Goal: Task Accomplishment & Management: Manage account settings

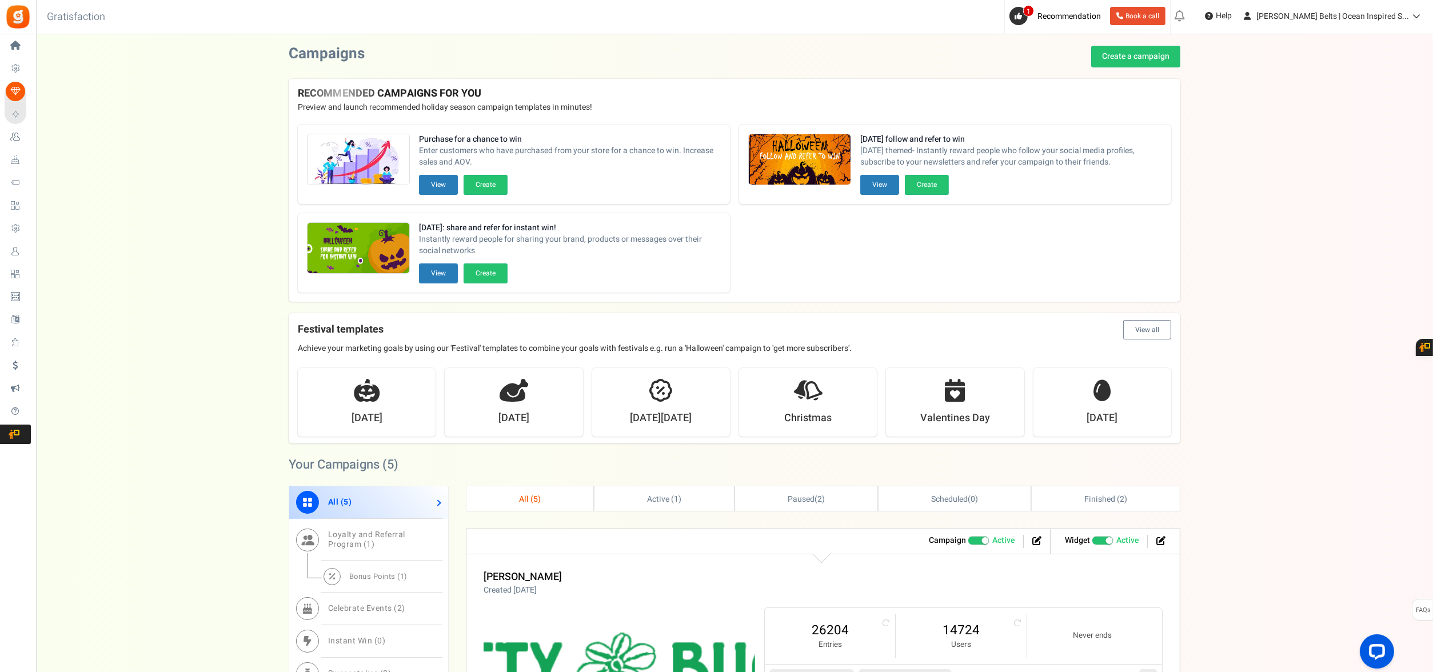
click at [0, 0] on span "Redeemed Points" at bounding box center [0, 0] width 0 height 0
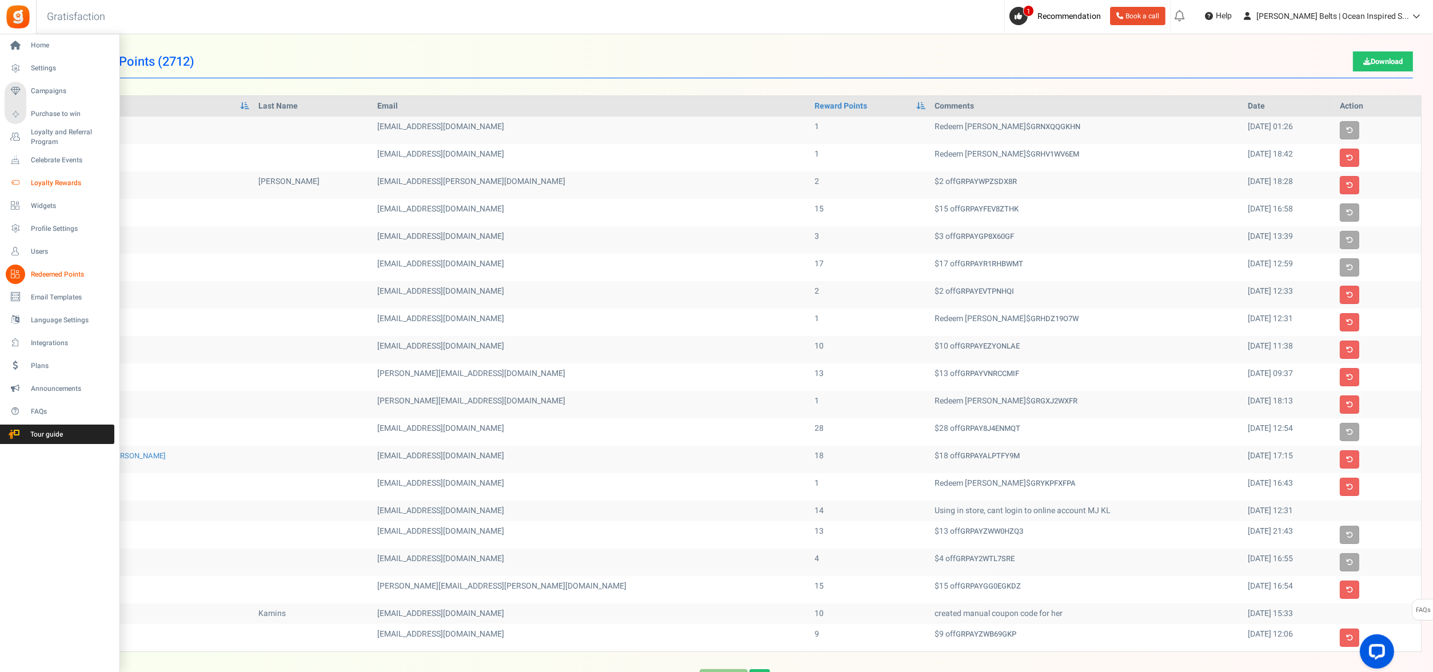
click at [66, 185] on span "Loyalty Rewards" at bounding box center [71, 183] width 80 height 10
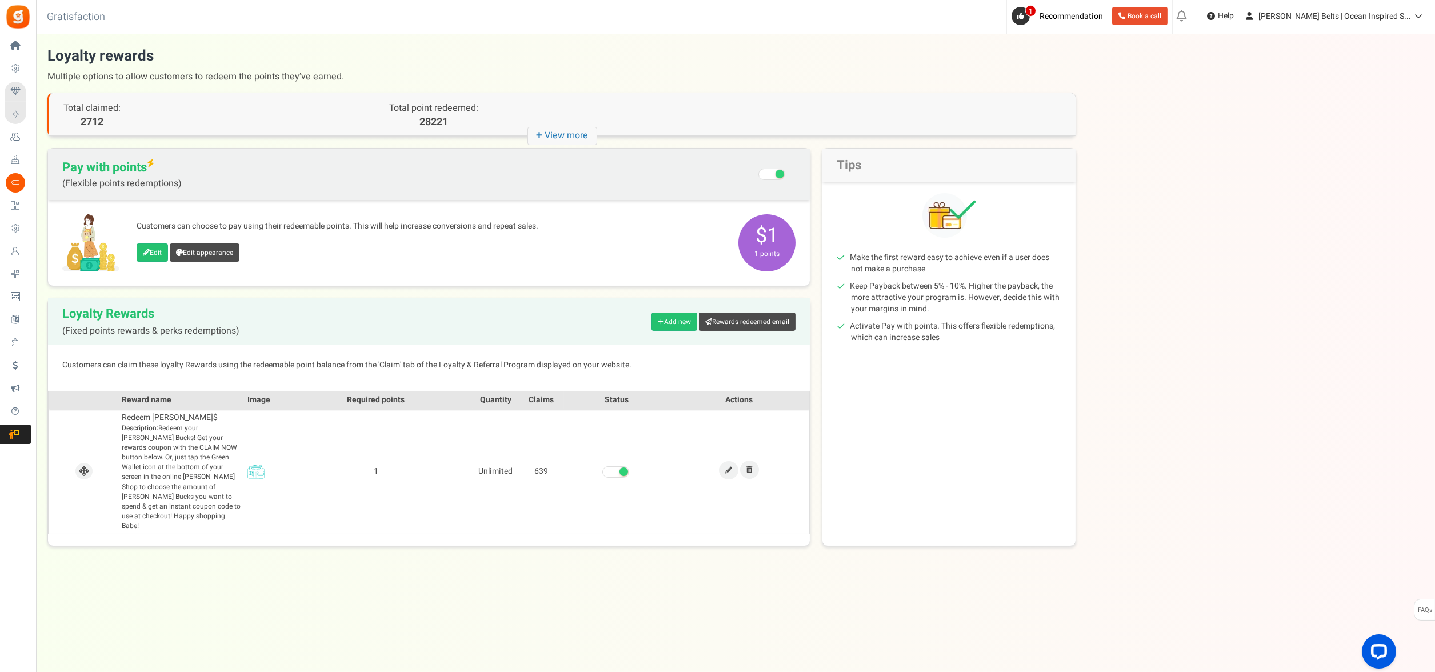
click at [1239, 221] on div "There is a new version of the Gratisfaction plugin. Once you've updated the plu…" at bounding box center [735, 296] width 1399 height 501
click at [560, 135] on icon "+ View more" at bounding box center [563, 136] width 70 height 18
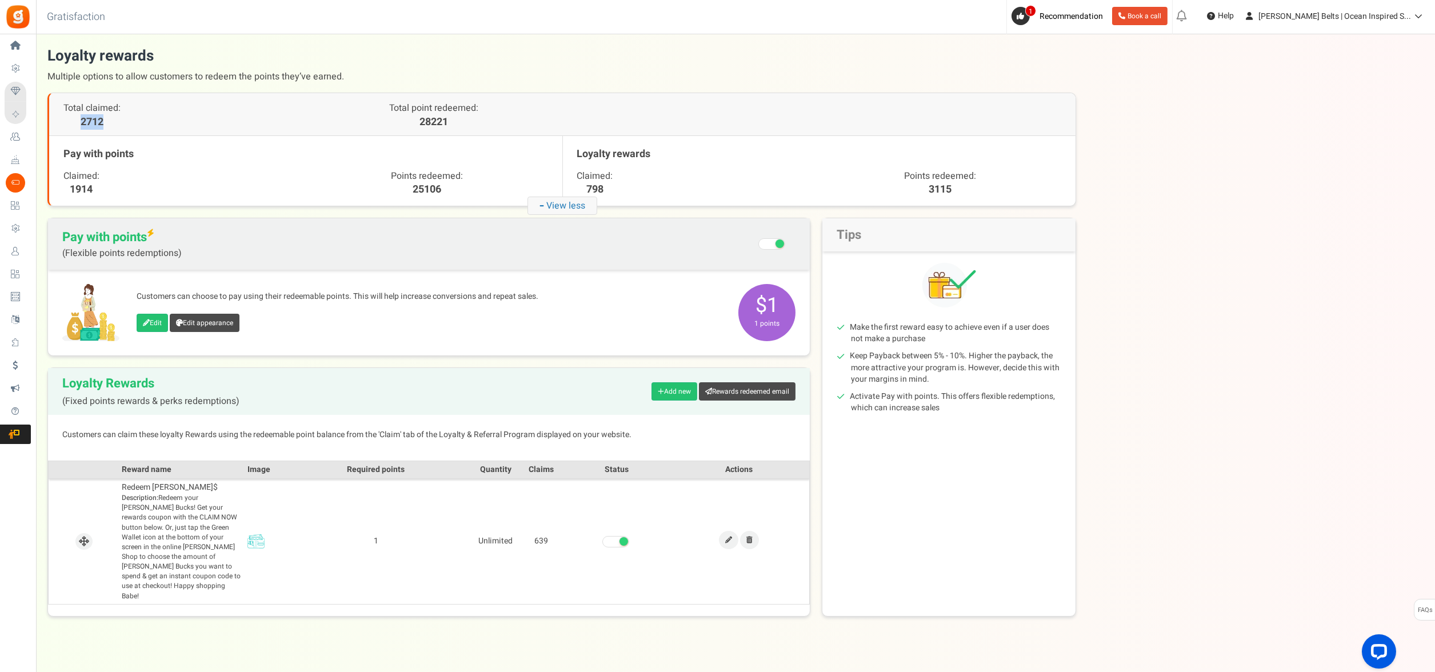
drag, startPoint x: 108, startPoint y: 121, endPoint x: 71, endPoint y: 116, distance: 37.5
click at [71, 116] on span "2712" at bounding box center [91, 122] width 57 height 15
click at [91, 111] on span "Total claimed:" at bounding box center [91, 108] width 57 height 14
click at [91, 110] on span "Total claimed:" at bounding box center [91, 108] width 57 height 14
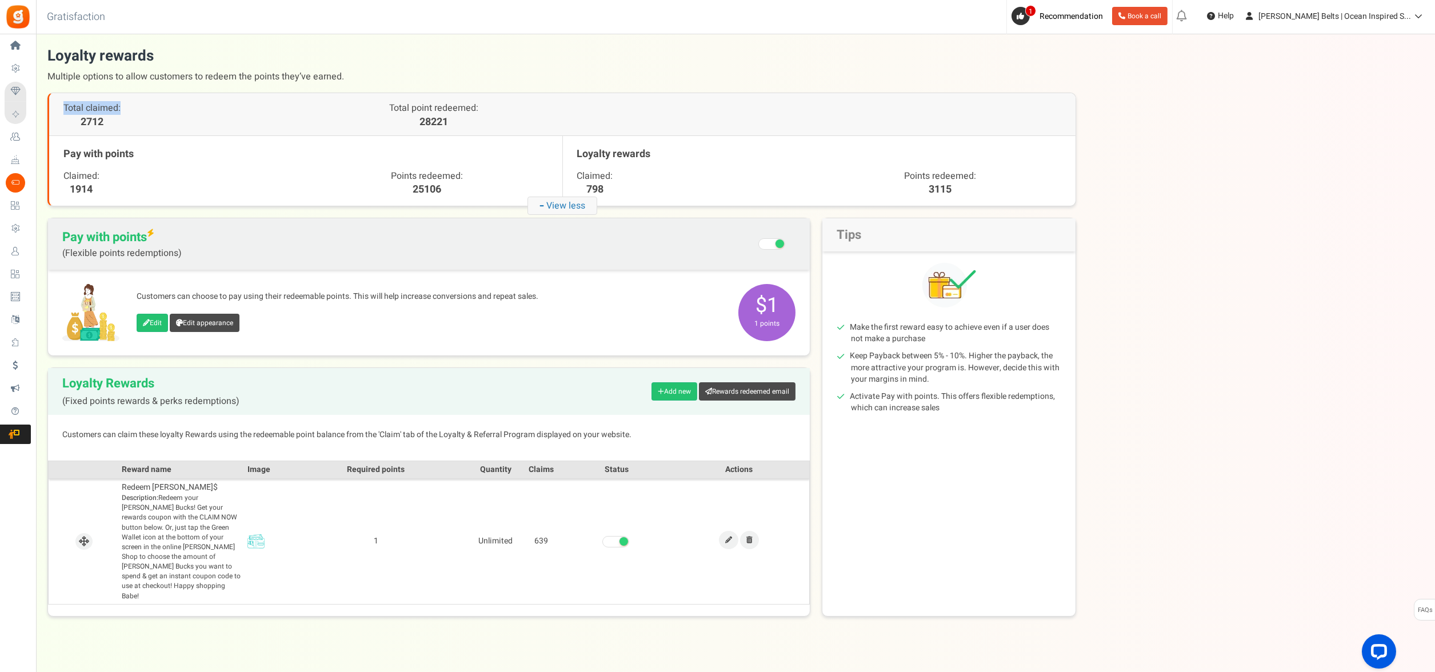
click at [222, 113] on p "Total claimed:" at bounding box center [177, 108] width 228 height 13
click at [44, 381] on div "There is a new version of the Gratisfaction plugin. Once you've updated the plu…" at bounding box center [735, 331] width 1399 height 571
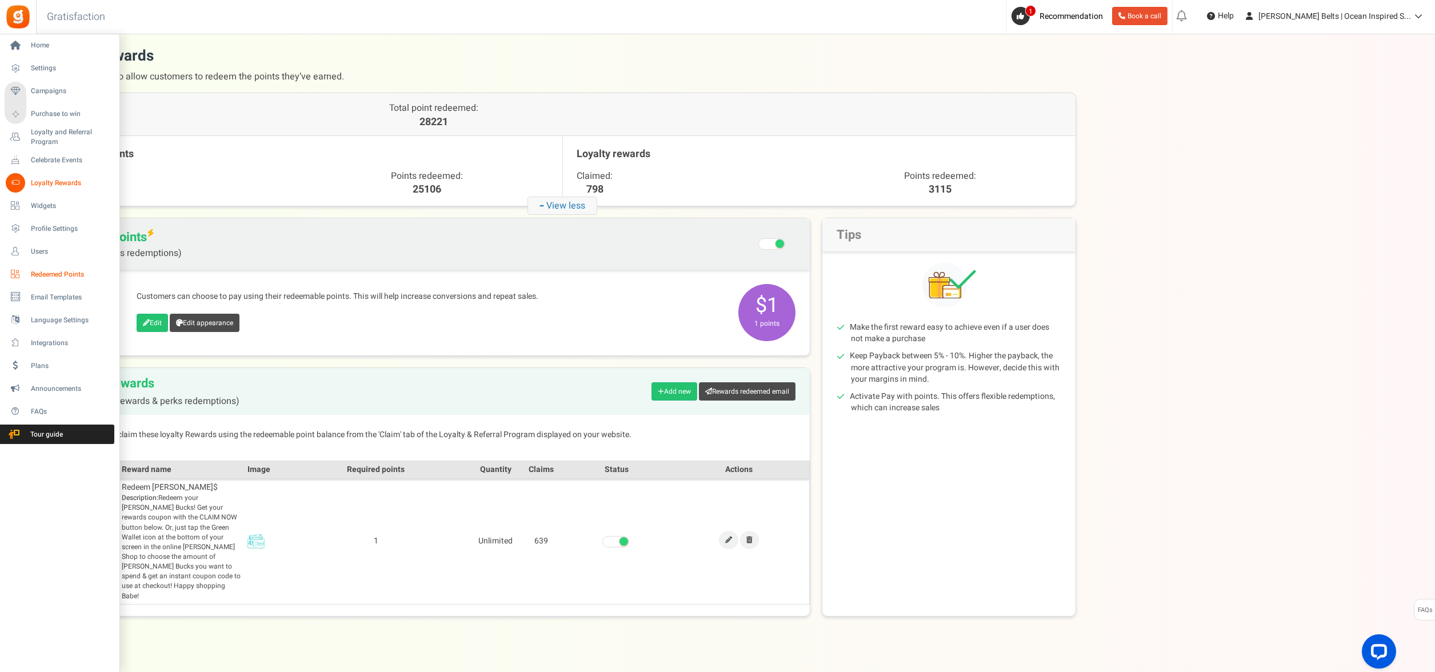
click at [72, 270] on span "Redeemed Points" at bounding box center [71, 275] width 80 height 10
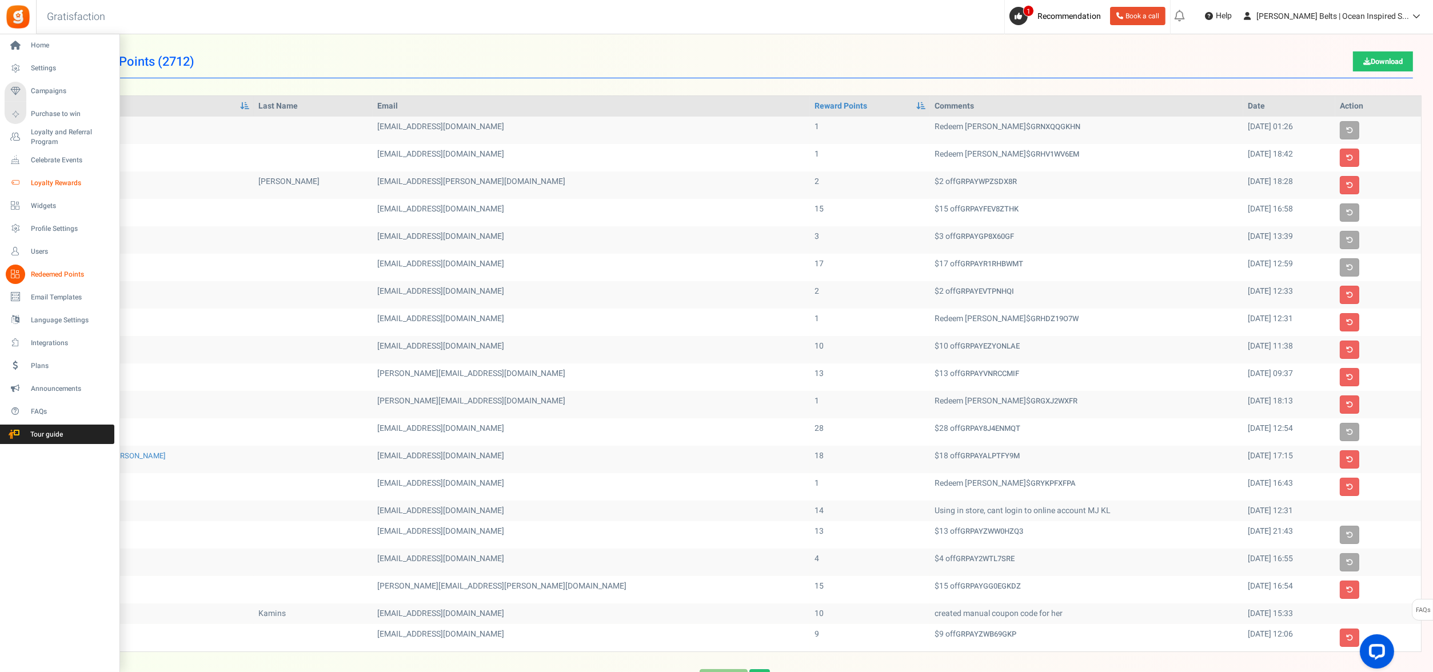
click at [81, 181] on span "Loyalty Rewards" at bounding box center [71, 183] width 80 height 10
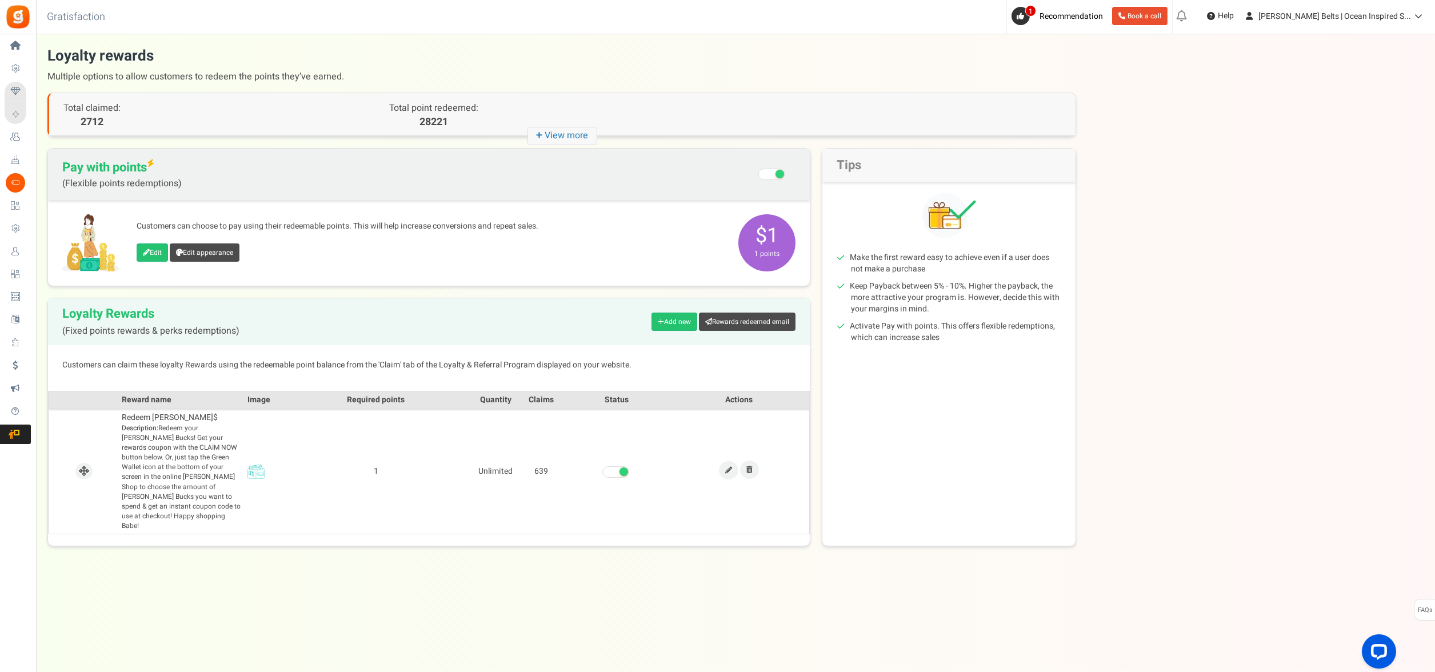
click at [570, 139] on icon "+ View more" at bounding box center [563, 136] width 70 height 18
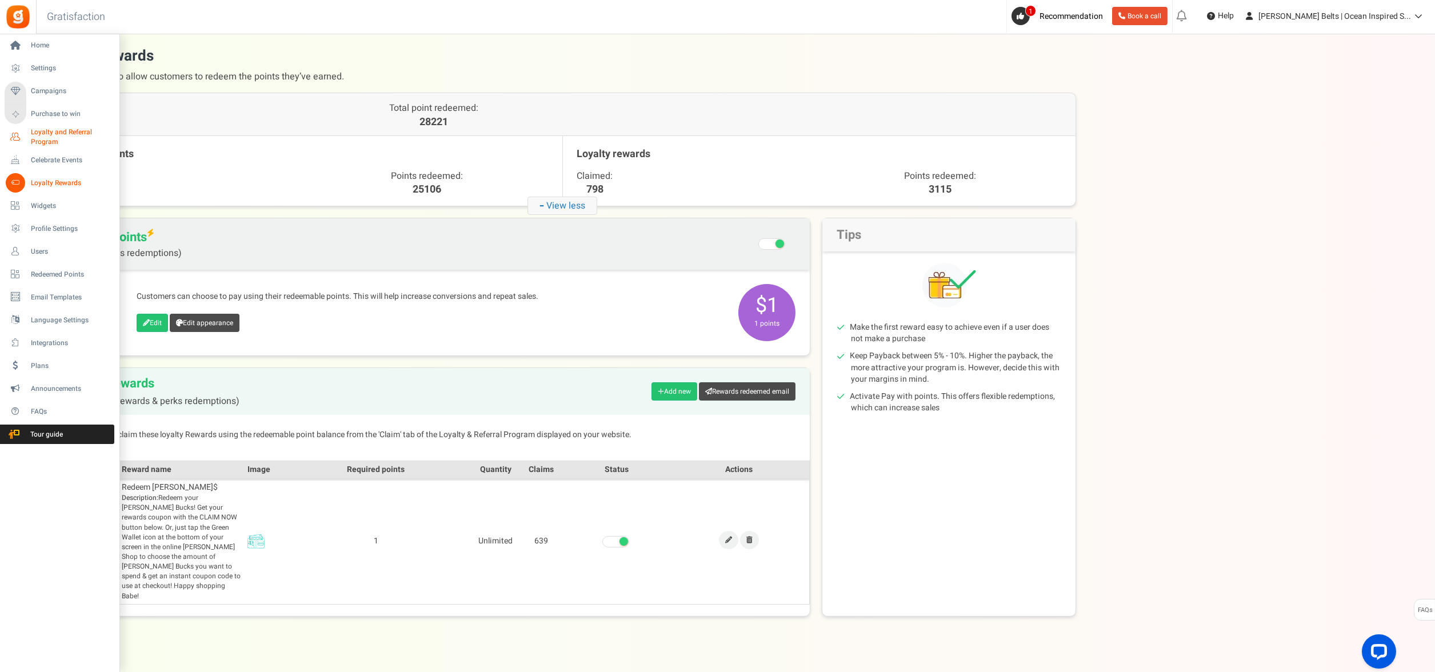
click at [51, 133] on span "Loyalty and Referral Program" at bounding box center [72, 136] width 83 height 19
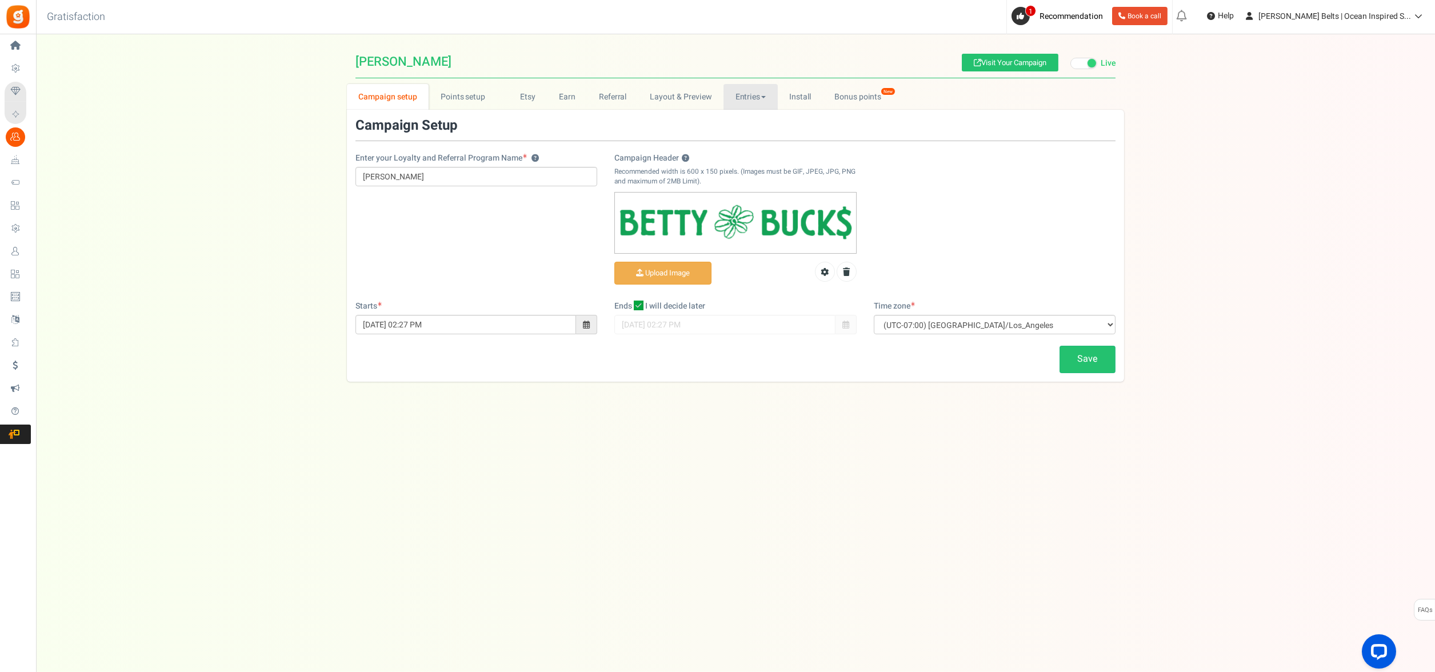
click at [751, 103] on link "Entries" at bounding box center [751, 97] width 54 height 26
click at [767, 121] on link "Entries" at bounding box center [769, 122] width 91 height 17
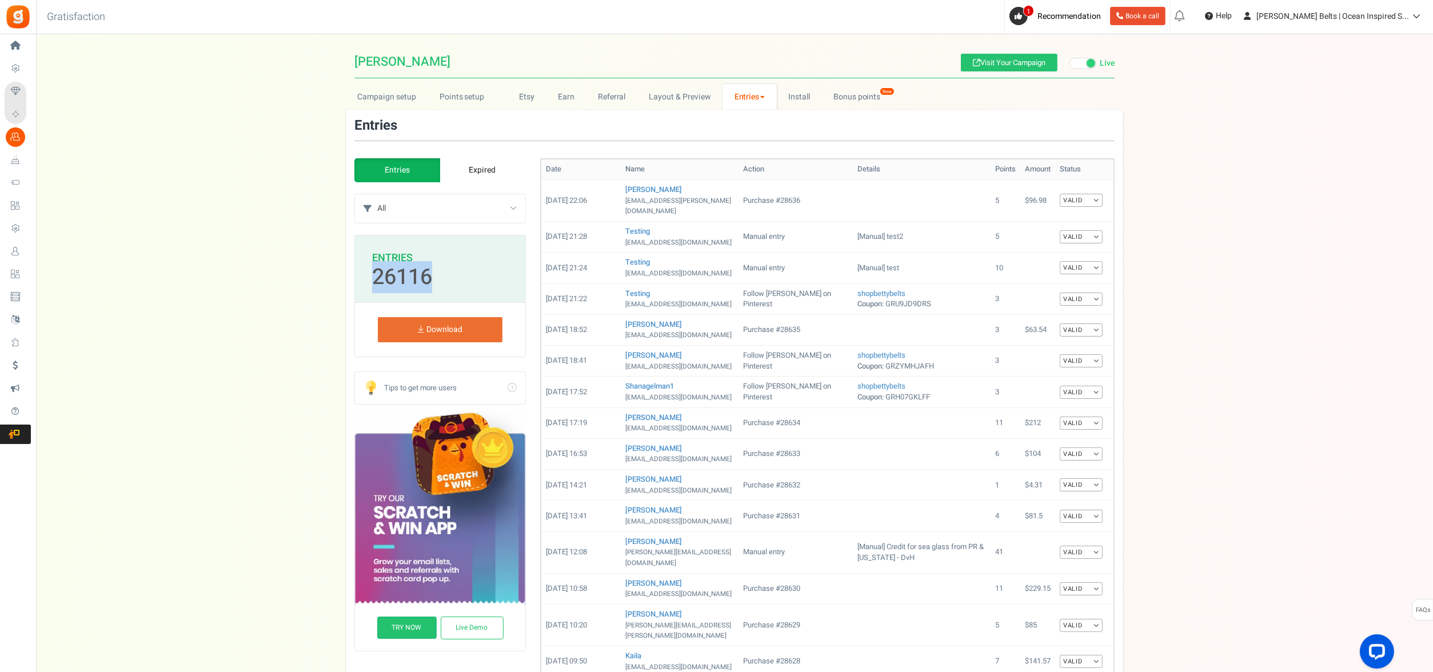
drag, startPoint x: 466, startPoint y: 282, endPoint x: 362, endPoint y: 282, distance: 104.0
click at [362, 282] on hgroup "Entries 26116" at bounding box center [440, 269] width 170 height 67
copy p "26116"
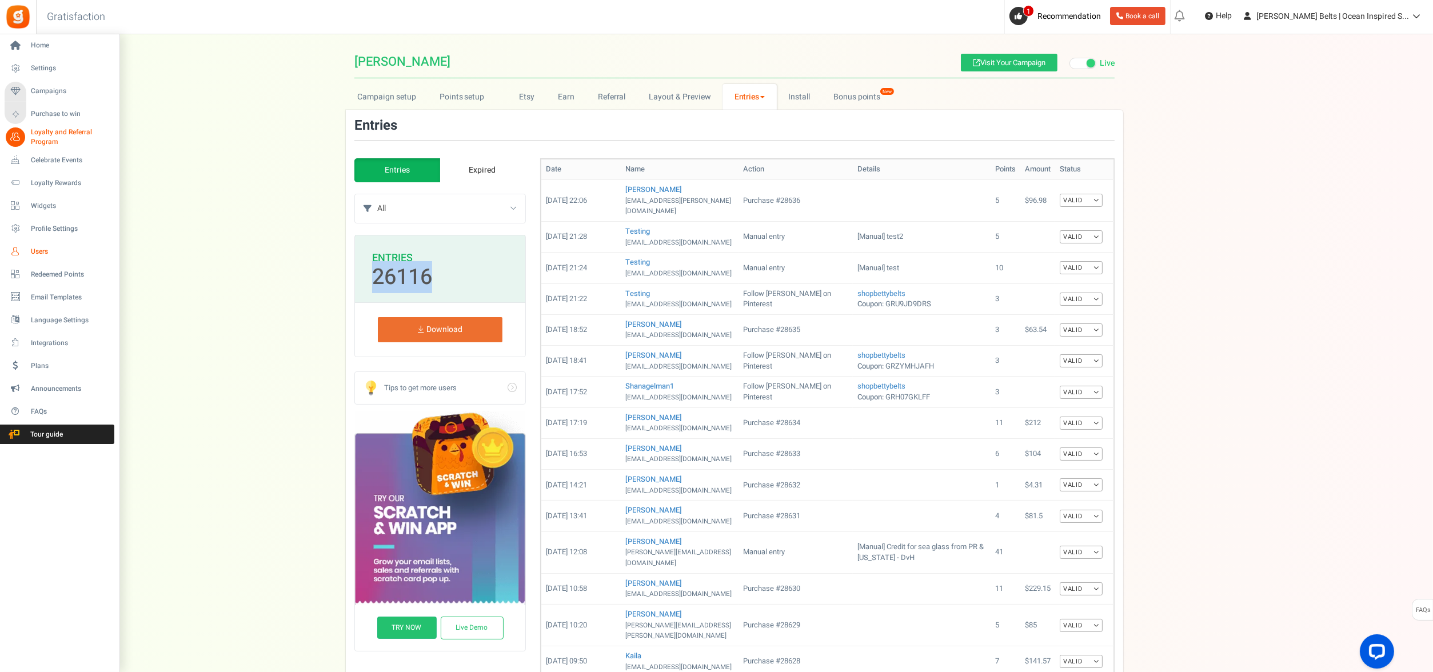
click at [45, 248] on span "Users" at bounding box center [71, 252] width 80 height 10
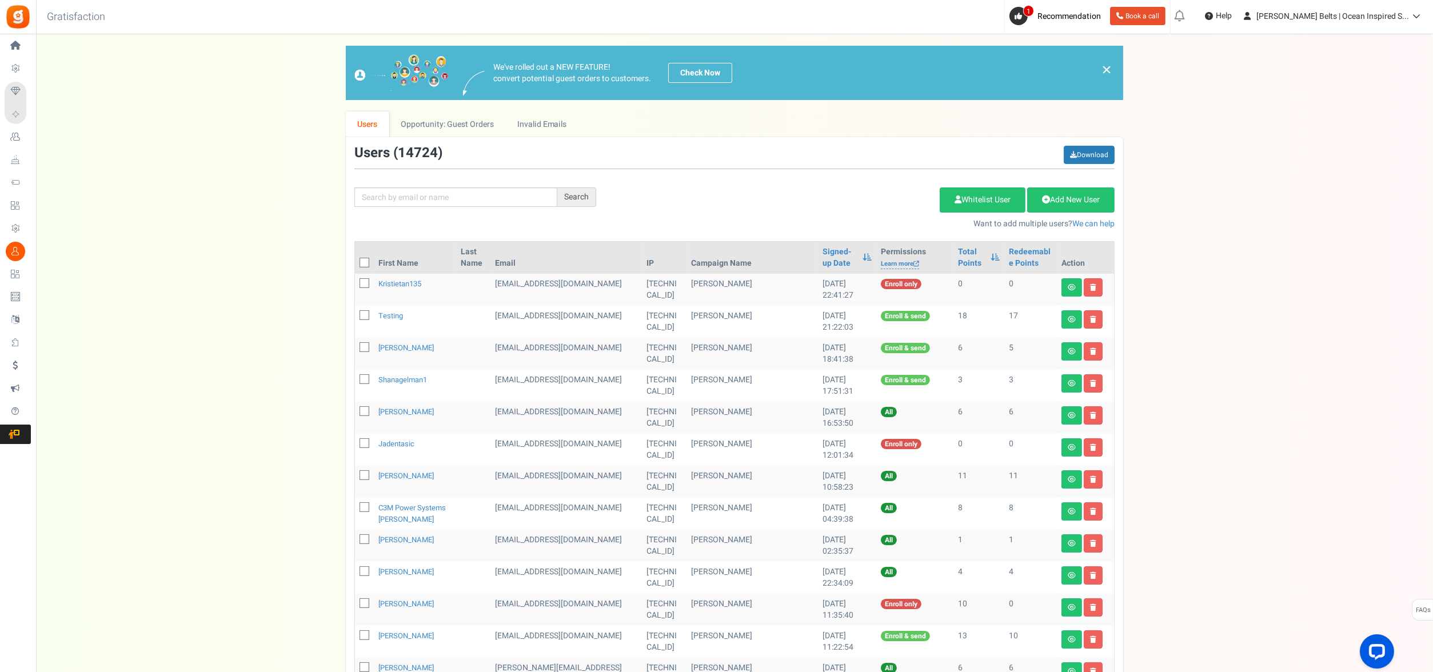
click at [426, 147] on span "14724" at bounding box center [418, 153] width 40 height 20
copy span "14724"
click at [487, 115] on link "Opportunity: Guest Orders" at bounding box center [447, 124] width 116 height 26
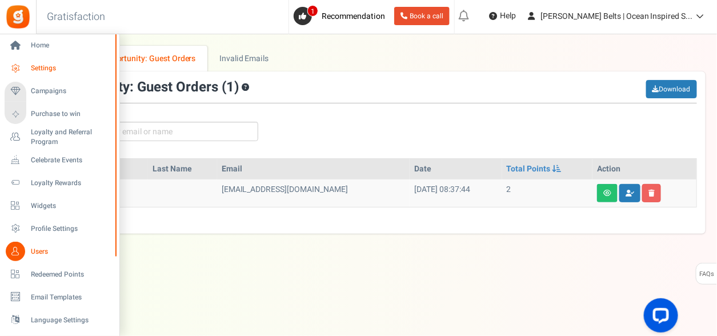
click at [38, 66] on span "Settings" at bounding box center [71, 68] width 80 height 10
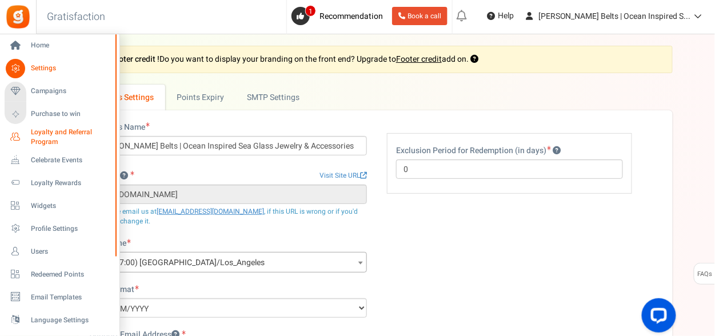
click at [26, 137] on link "Loyalty and Referral Program New" at bounding box center [60, 136] width 110 height 19
